Goal: Task Accomplishment & Management: Use online tool/utility

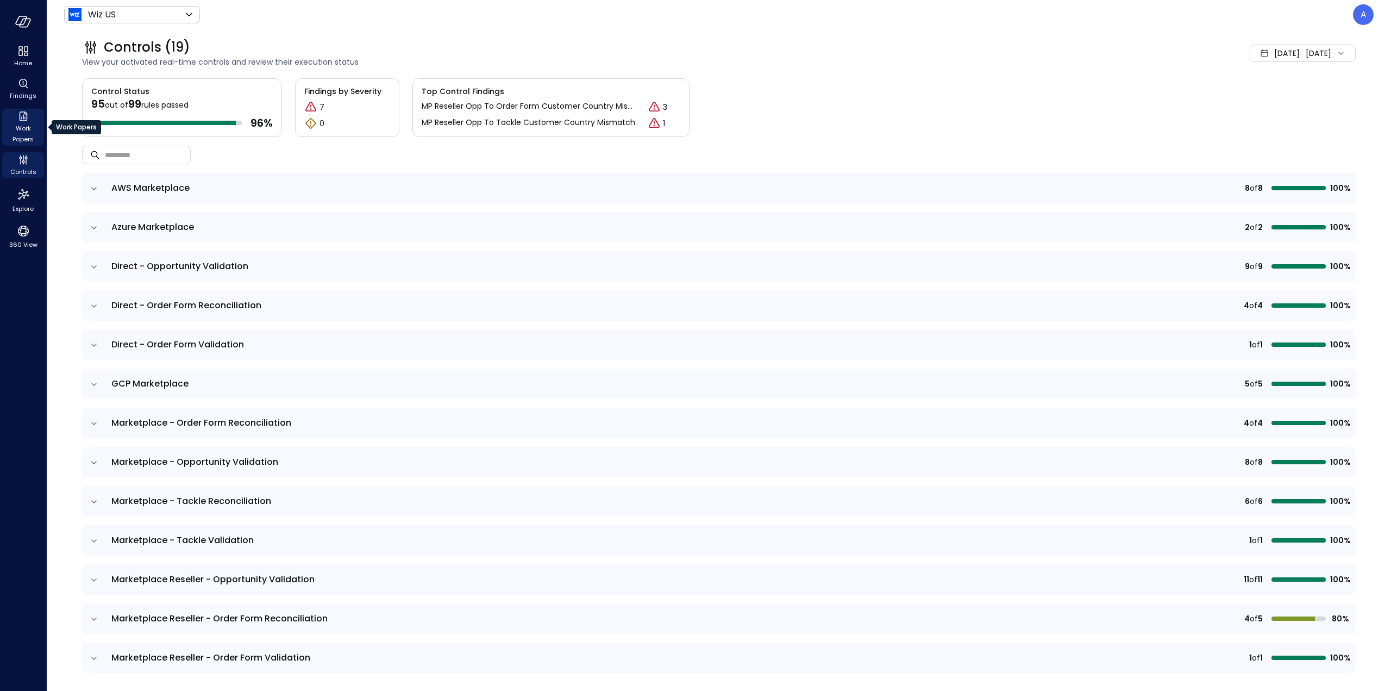
click at [22, 126] on span "Work Papers" at bounding box center [23, 134] width 33 height 22
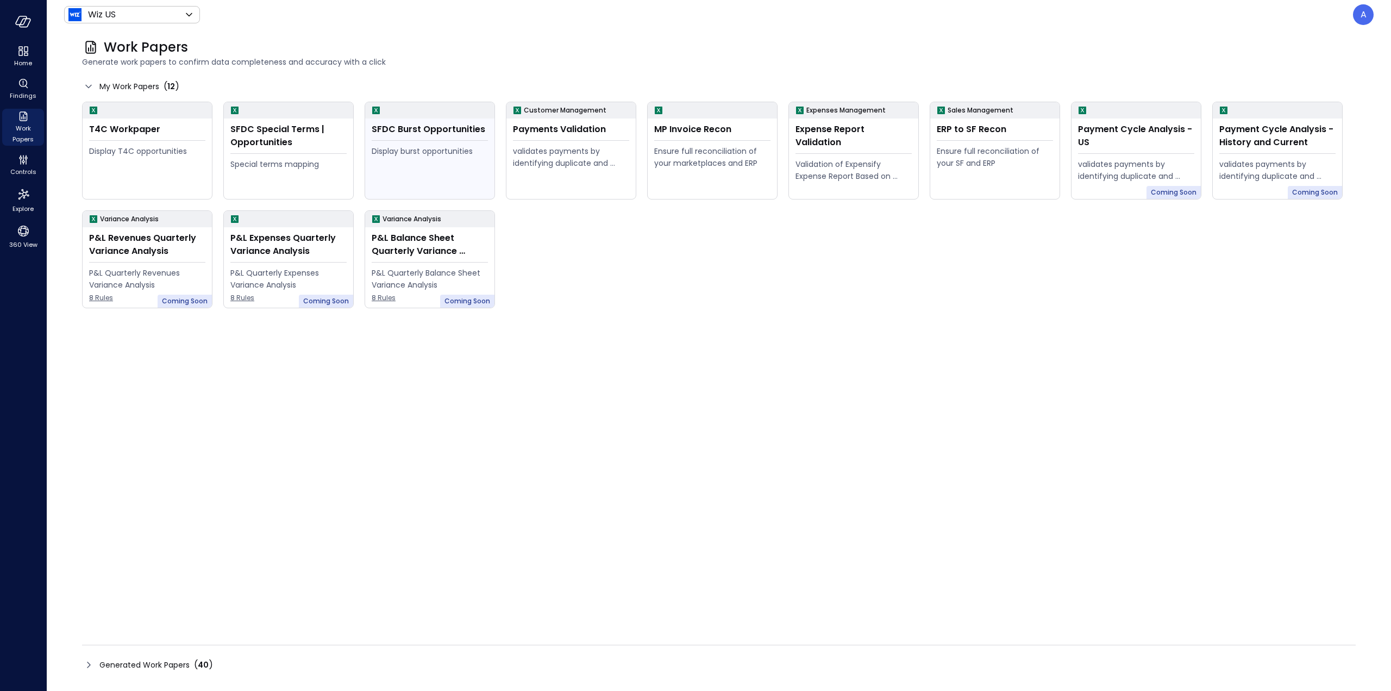
click at [415, 163] on div "Display burst opportunities" at bounding box center [430, 169] width 116 height 49
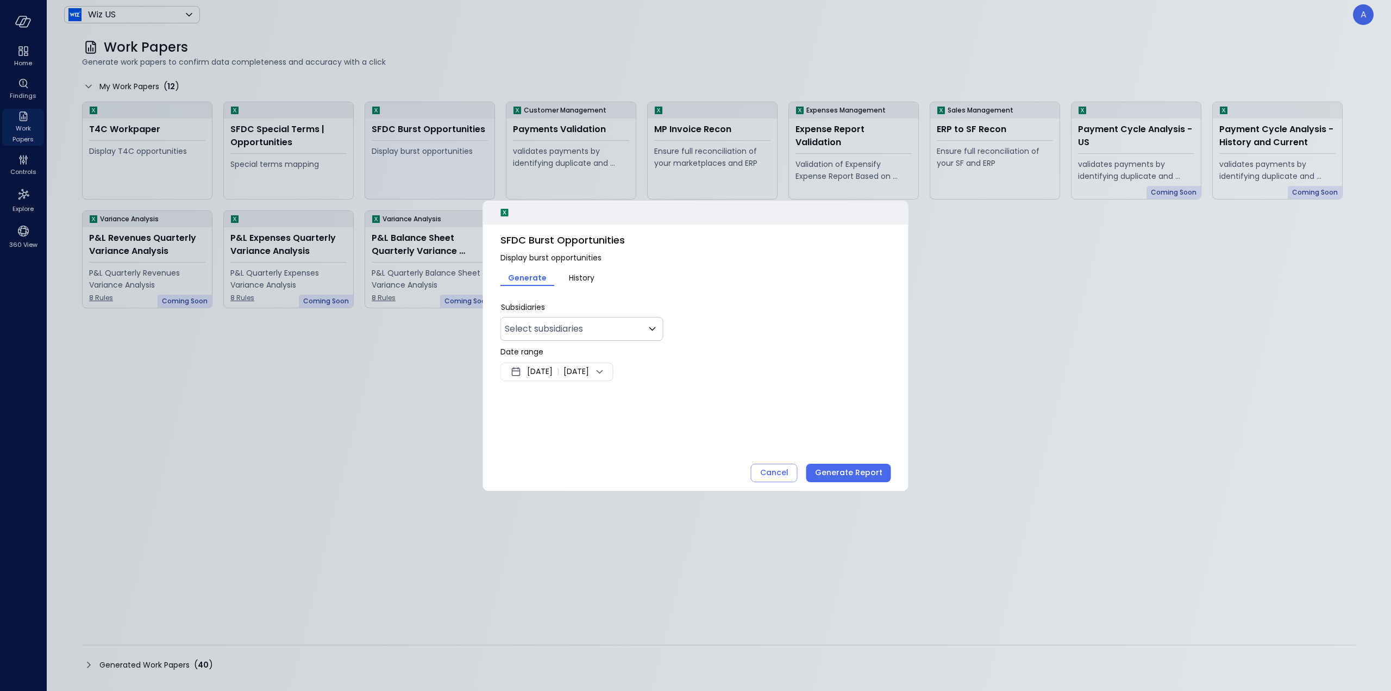
type input "**"
click at [553, 373] on span "[DATE]" at bounding box center [540, 371] width 26 height 13
click at [638, 398] on button "<" at bounding box center [640, 401] width 20 height 20
click at [635, 400] on button "<" at bounding box center [640, 401] width 20 height 20
click at [561, 433] on button "1" at bounding box center [562, 439] width 12 height 12
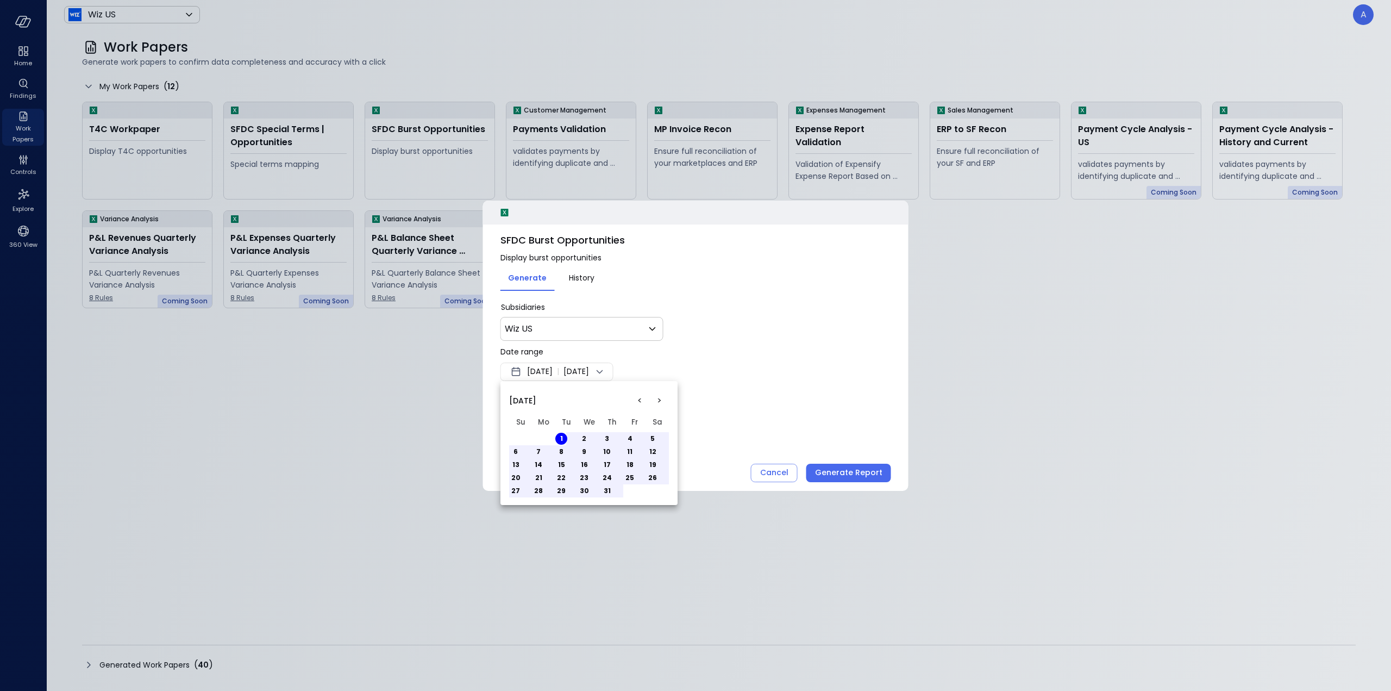
click at [608, 489] on button "31" at bounding box center [607, 491] width 12 height 12
click at [685, 330] on div at bounding box center [695, 345] width 1391 height 691
click at [616, 337] on div "Wiz US ** ​" at bounding box center [582, 329] width 163 height 24
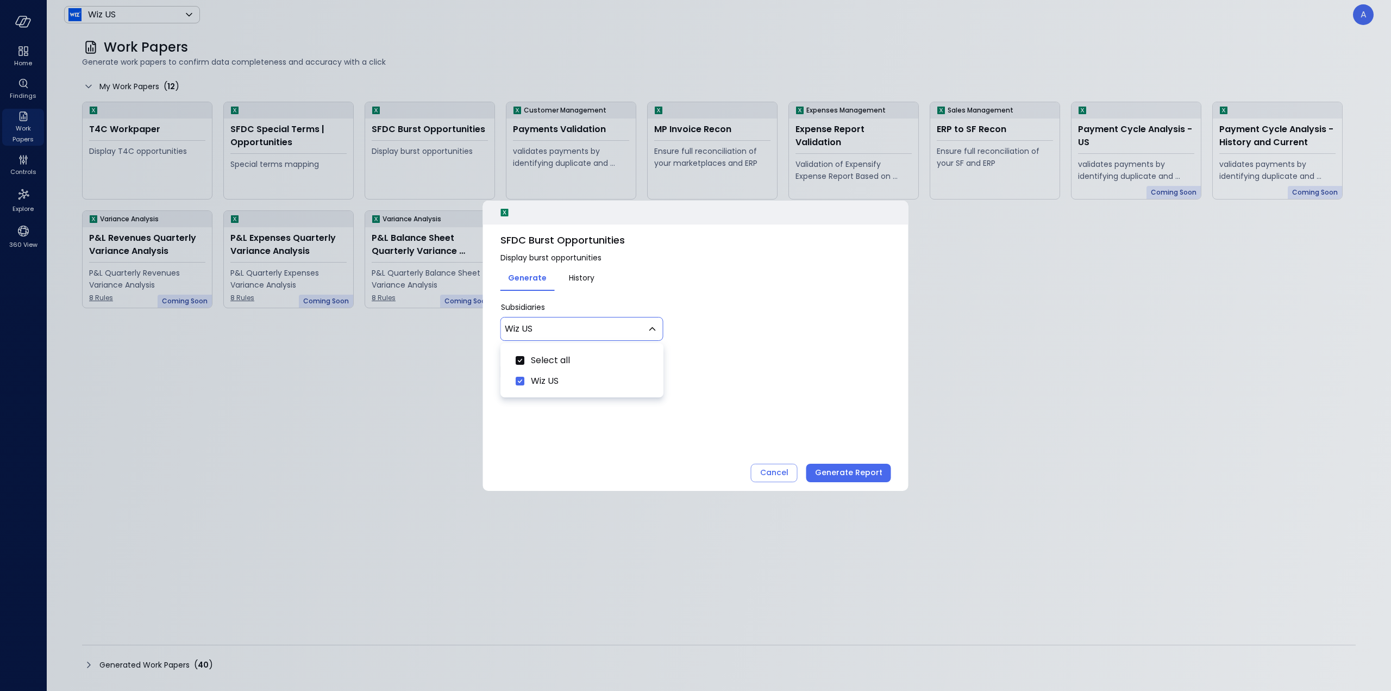
click at [615, 334] on body "Home Findings Work Papers Controls Explore 360 View Wiz US ****** ​ A Work Pape…" at bounding box center [695, 345] width 1391 height 691
click at [621, 332] on div at bounding box center [695, 345] width 1391 height 691
click at [694, 315] on div "* Subsidiaries Wiz US ** ​" at bounding box center [696, 321] width 391 height 39
click at [598, 282] on button "History" at bounding box center [582, 277] width 54 height 18
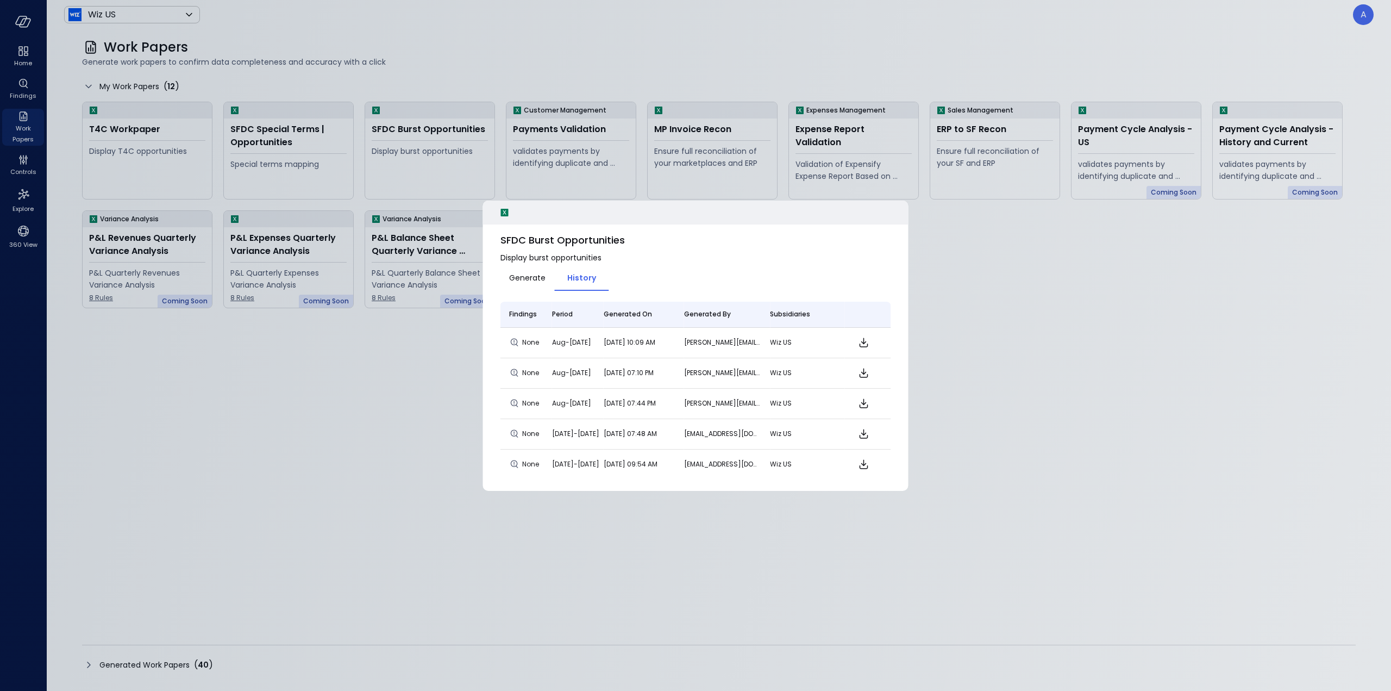
click at [539, 278] on span "Generate" at bounding box center [527, 278] width 36 height 12
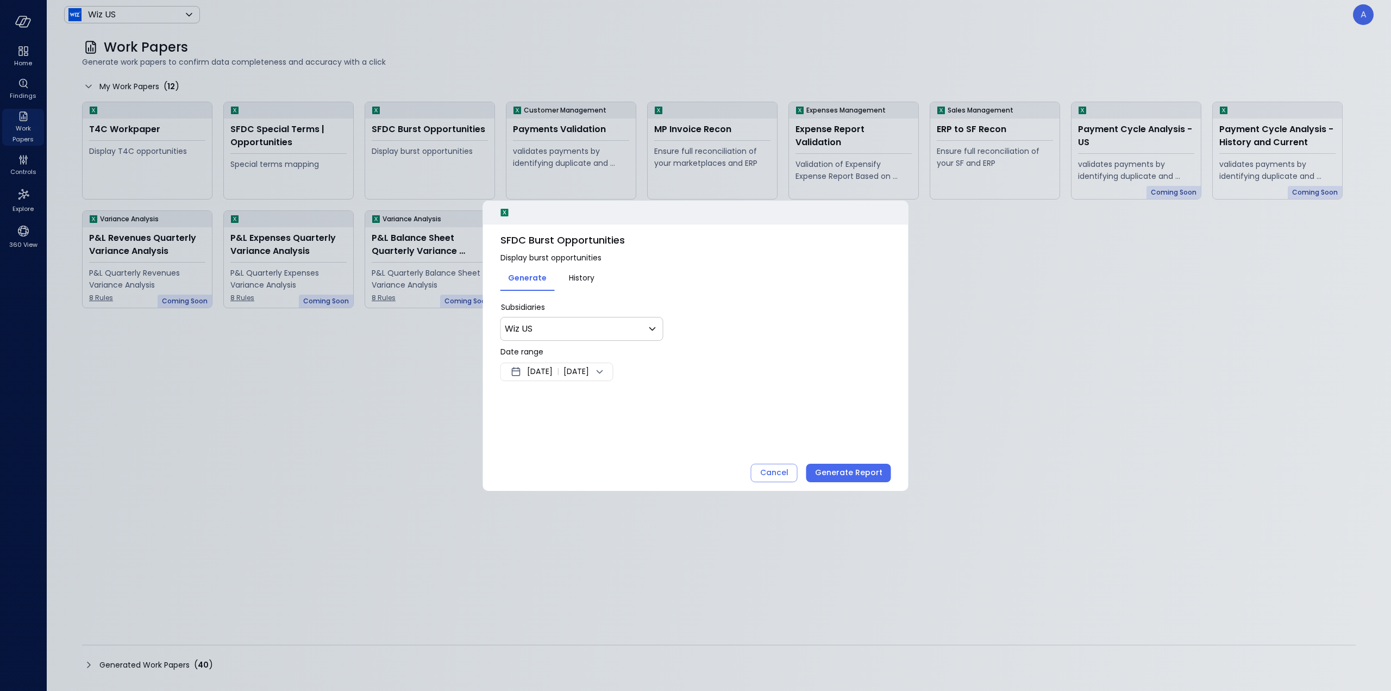
click at [572, 275] on span "History" at bounding box center [582, 278] width 26 height 12
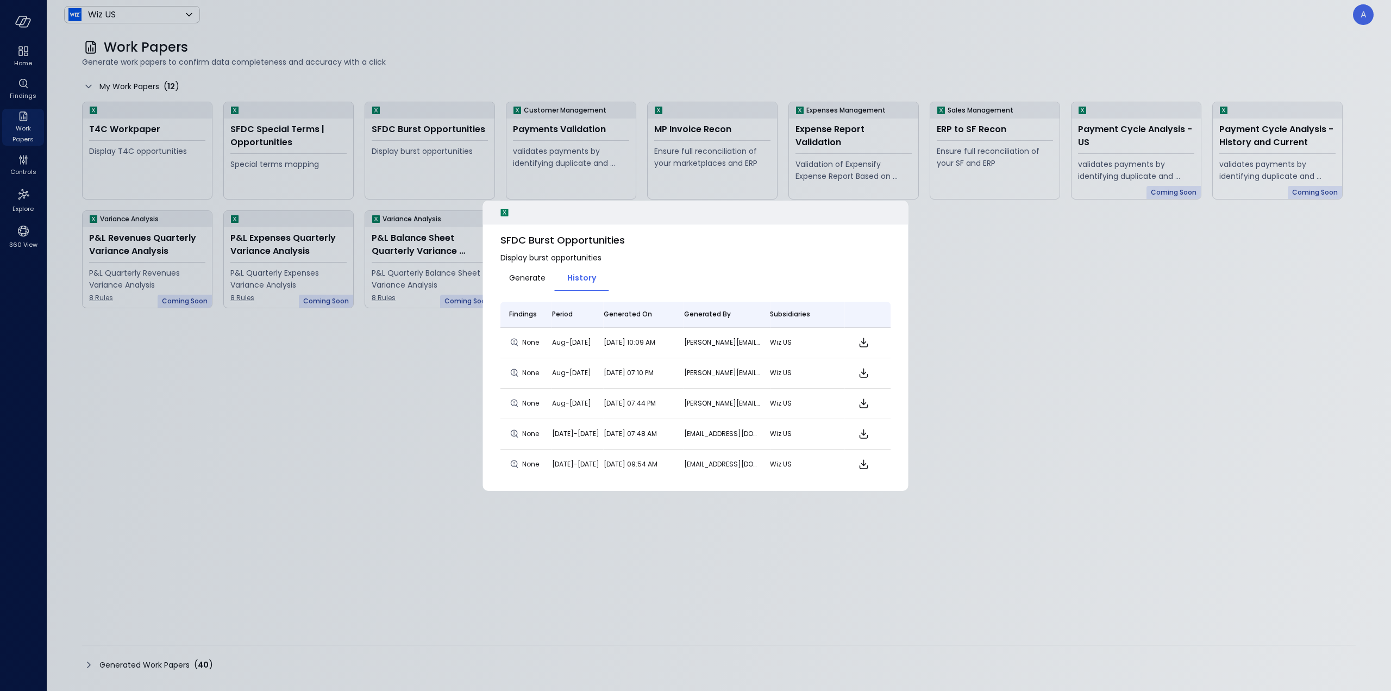
click at [495, 277] on div "SFDC Burst Opportunities Display burst opportunities Generate History Findings …" at bounding box center [696, 355] width 426 height 263
click at [513, 279] on span "Generate" at bounding box center [527, 278] width 36 height 12
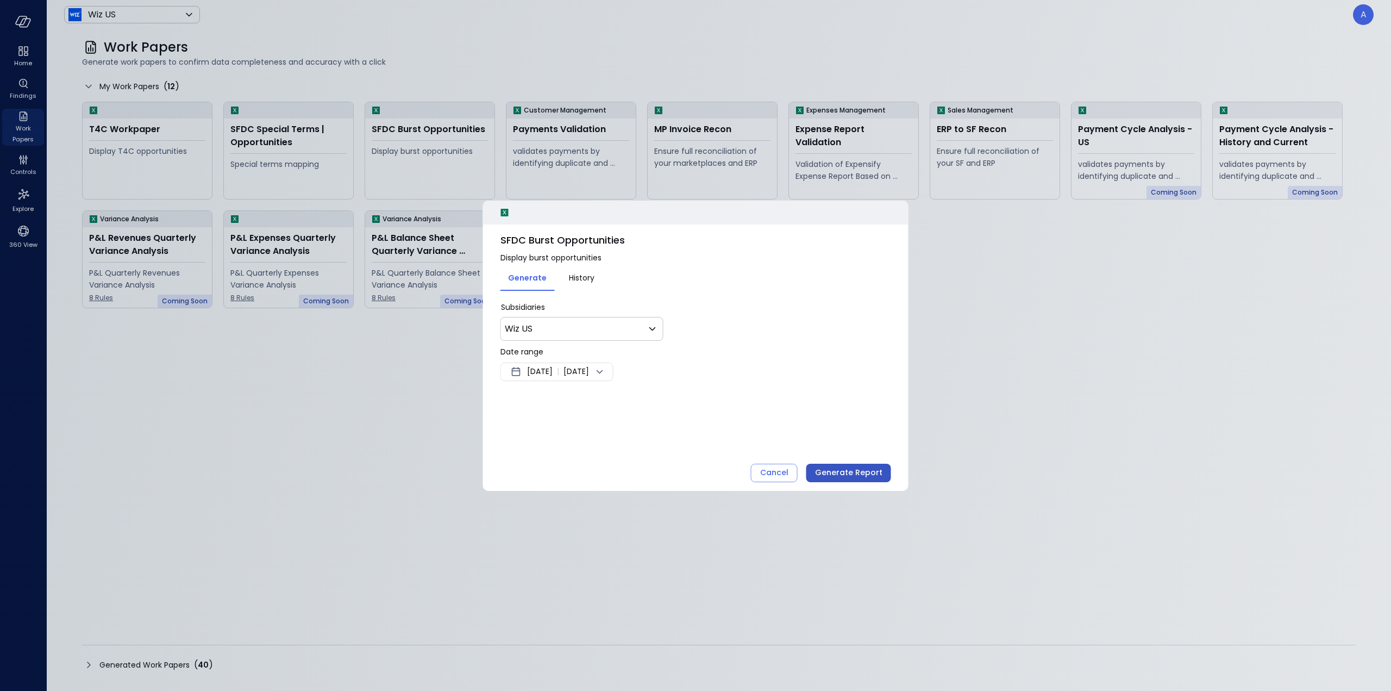
click at [836, 470] on div "Generate Report" at bounding box center [848, 473] width 67 height 14
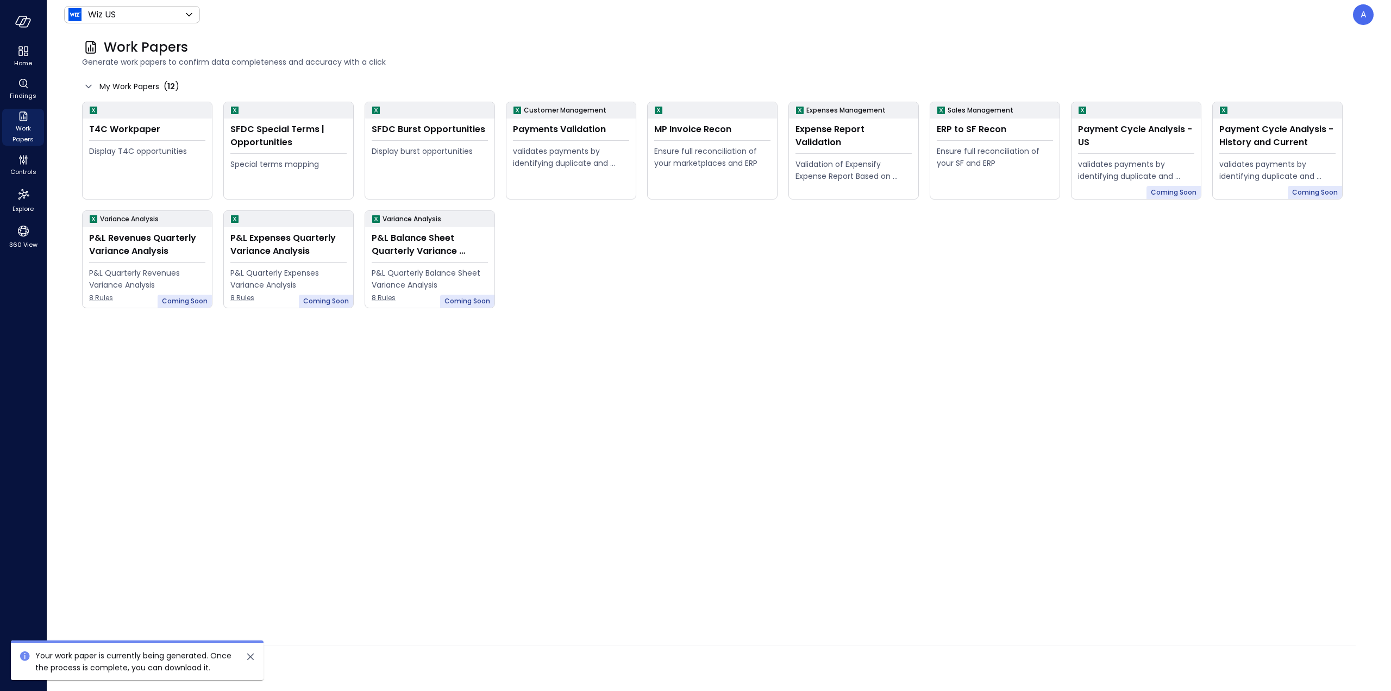
click at [252, 656] on icon "close" at bounding box center [250, 656] width 7 height 7
click at [1304, 664] on span "Generating 1 work paper" at bounding box center [1296, 665] width 91 height 12
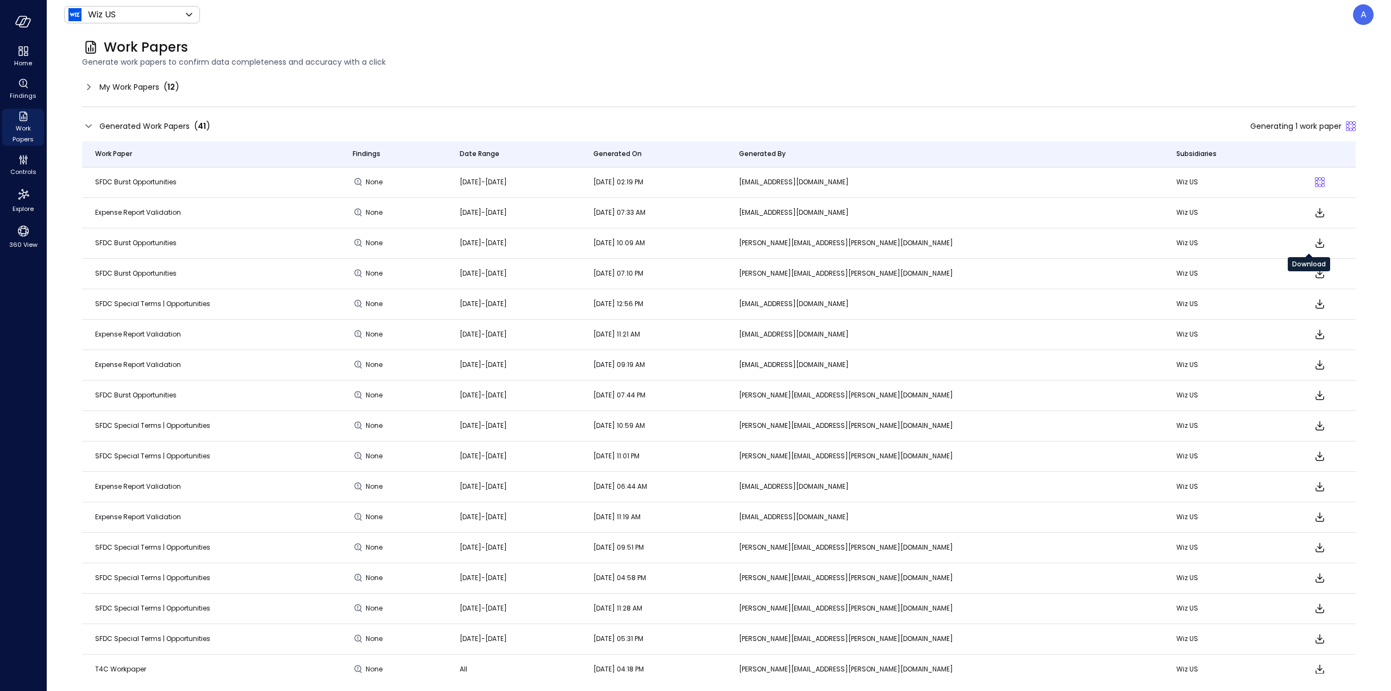
click at [1314, 244] on icon "Download" at bounding box center [1320, 242] width 13 height 13
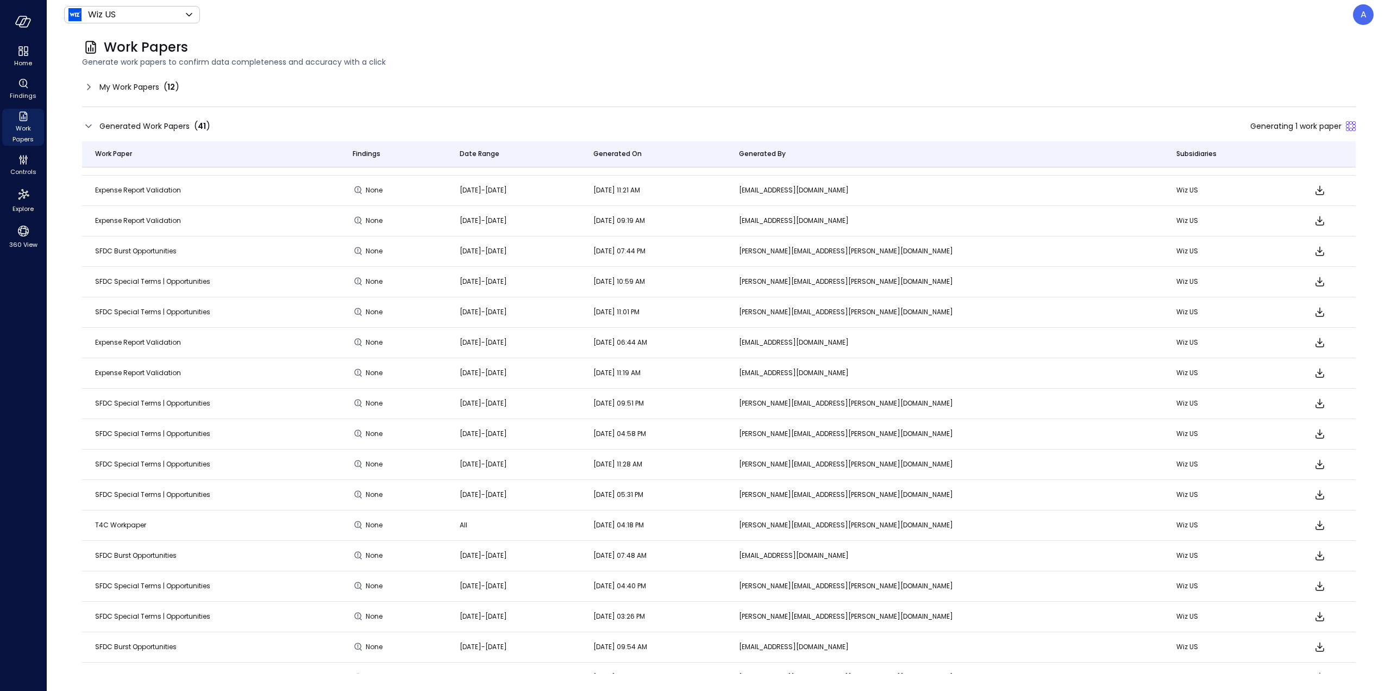
scroll to position [163, 0]
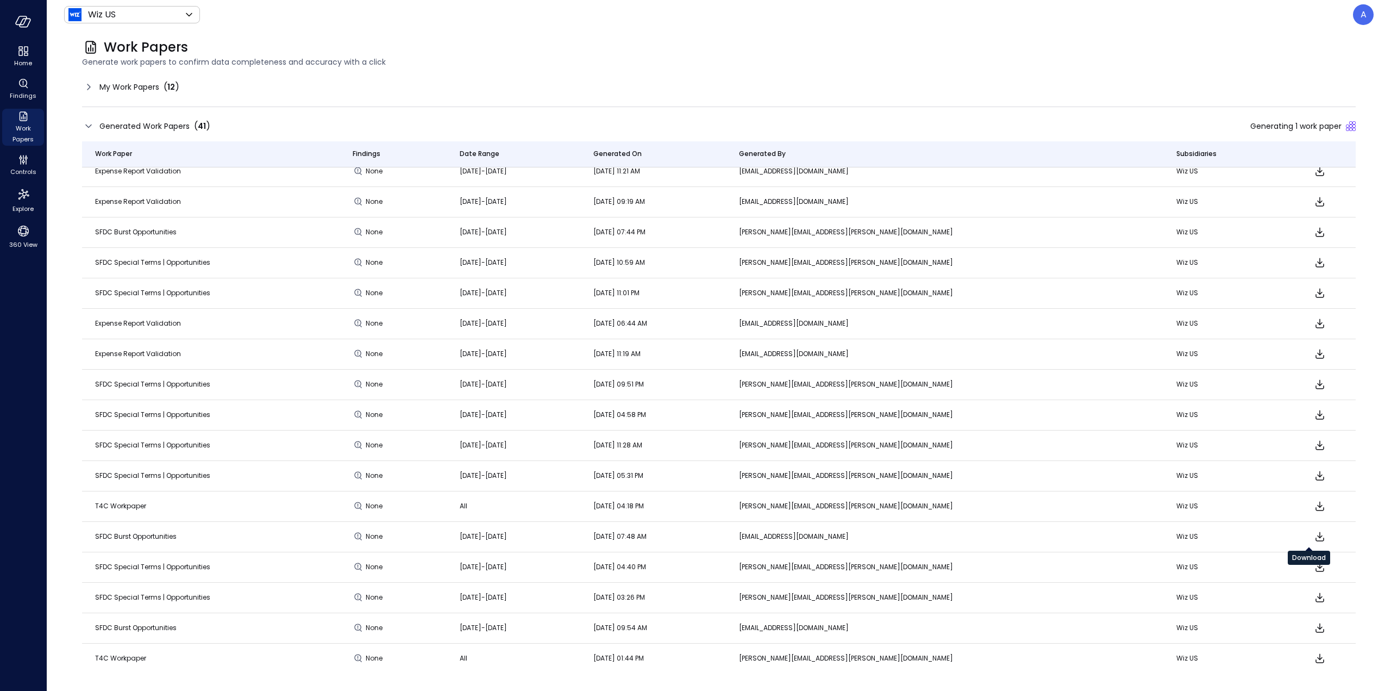
click at [1314, 534] on icon "Download" at bounding box center [1320, 536] width 13 height 13
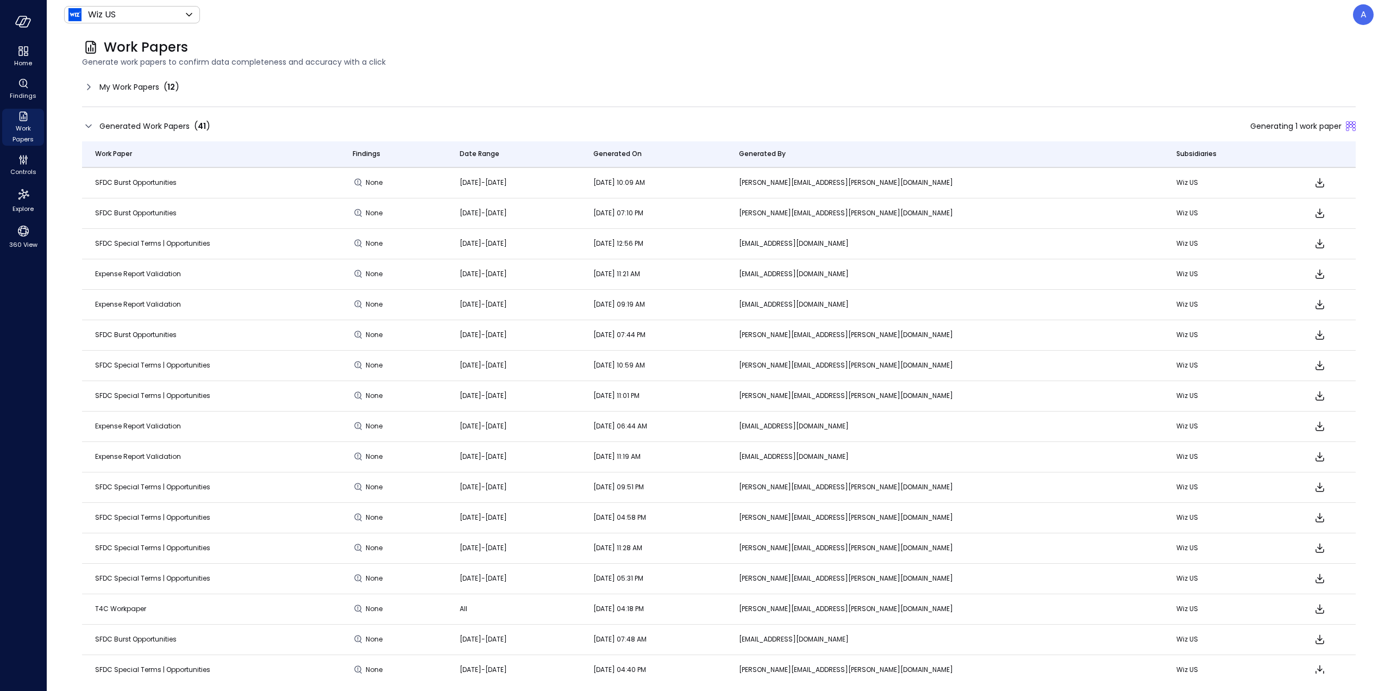
scroll to position [0, 0]
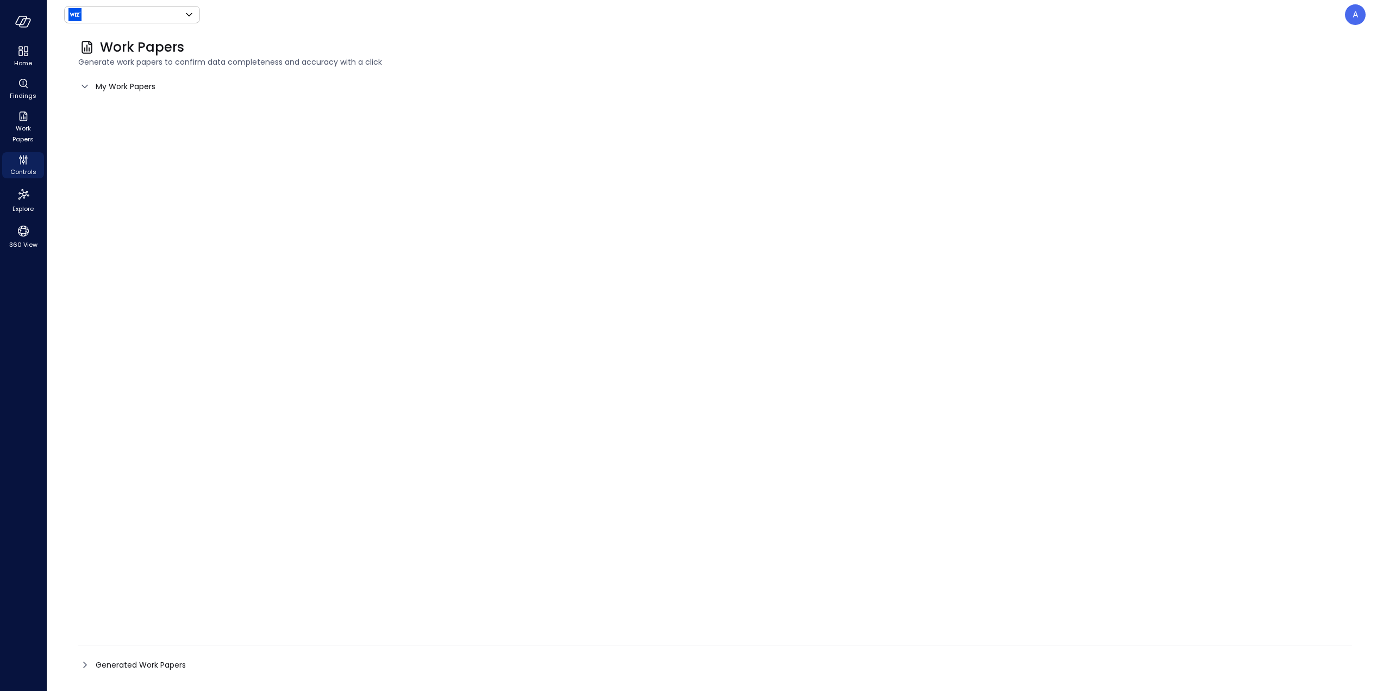
type input "******"
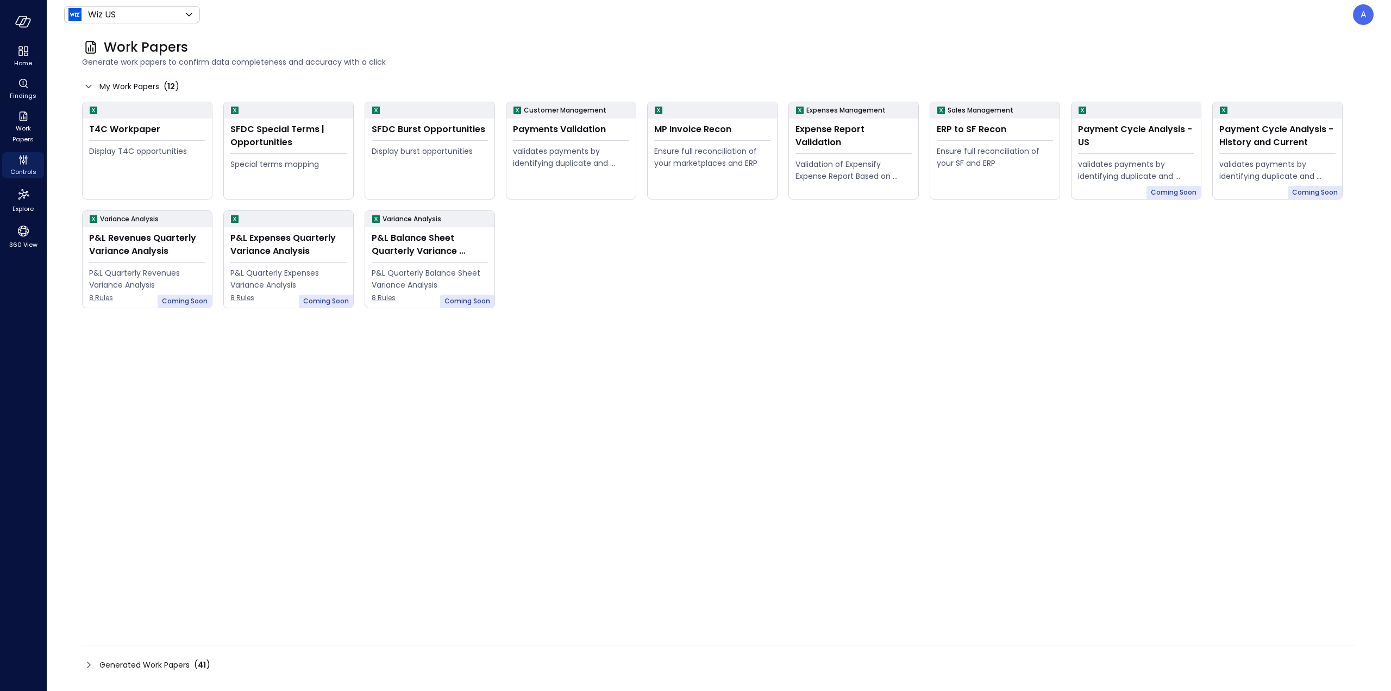
click at [223, 669] on div "Generated Work Papers ( 41 )" at bounding box center [719, 664] width 1274 height 17
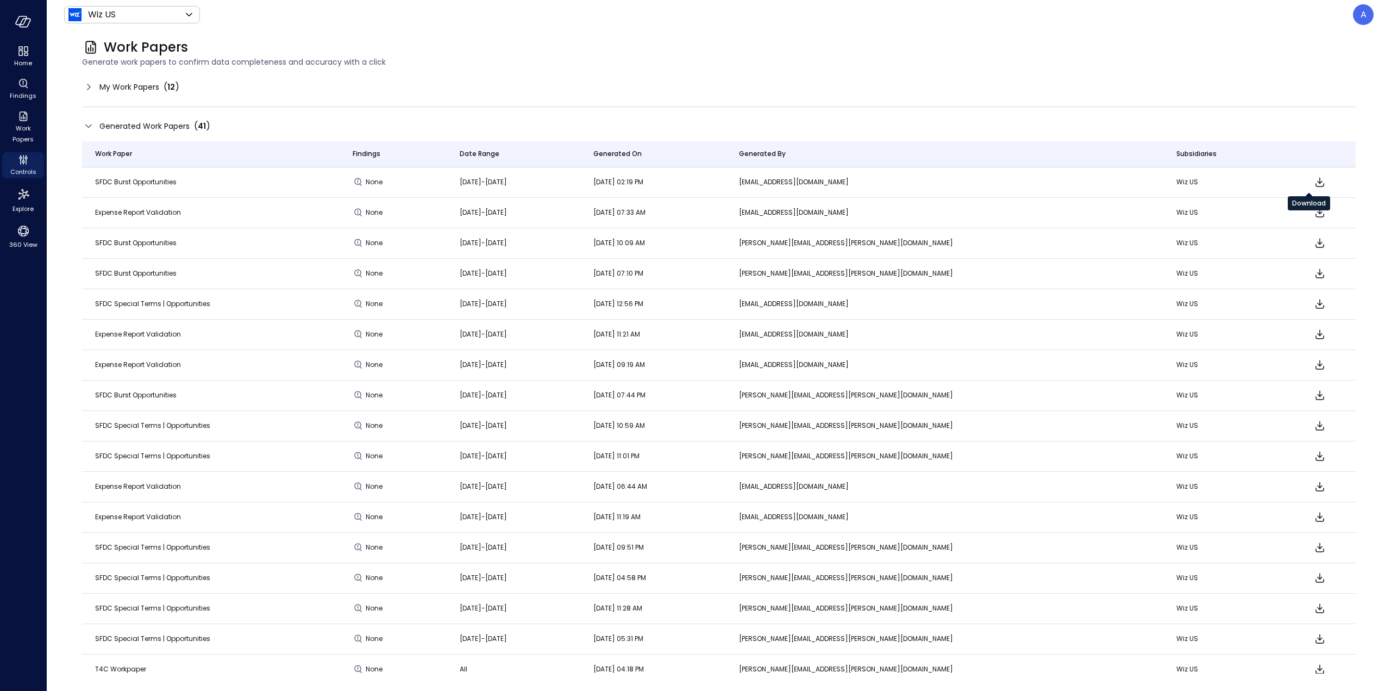
click at [1314, 186] on icon "Download" at bounding box center [1320, 182] width 13 height 13
click at [857, 98] on div "My Work Papers ( 12 ) Generated Work Papers ( 41 ) Work Paper Findings Date Ran…" at bounding box center [719, 375] width 1274 height 595
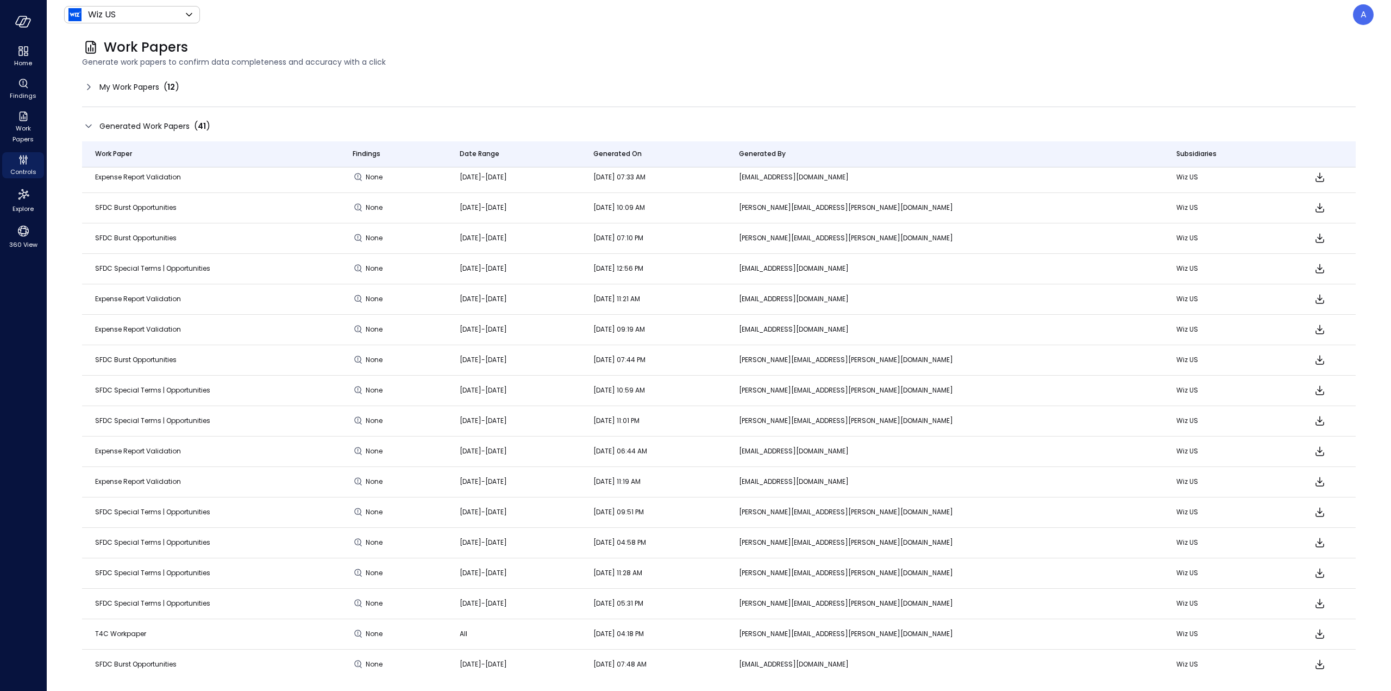
scroll to position [54, 0]
